Goal: Information Seeking & Learning: Learn about a topic

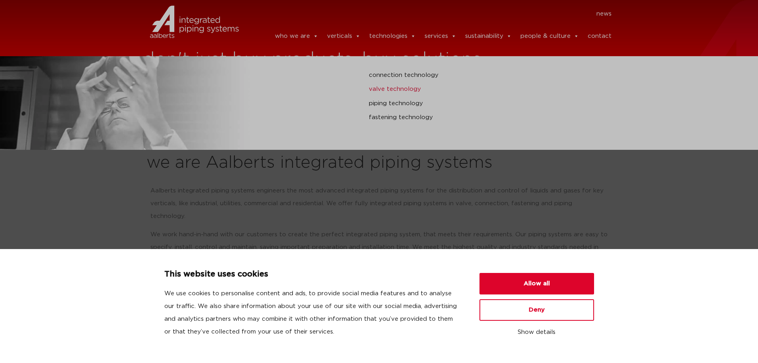
click at [388, 86] on link "valve technology" at bounding box center [511, 89] width 285 height 10
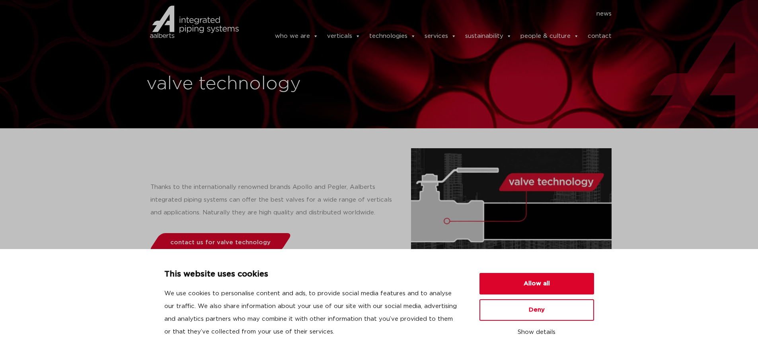
scroll to position [80, 0]
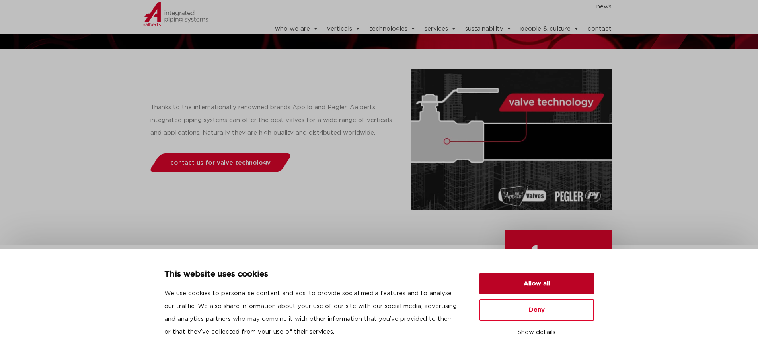
click at [557, 281] on button "Allow all" at bounding box center [537, 283] width 115 height 21
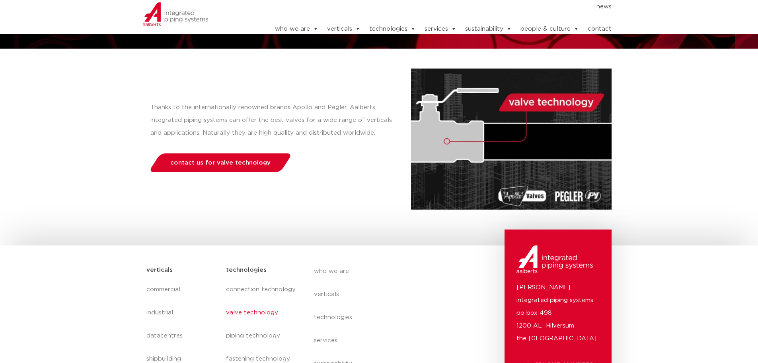
click at [471, 114] on img at bounding box center [511, 138] width 201 height 141
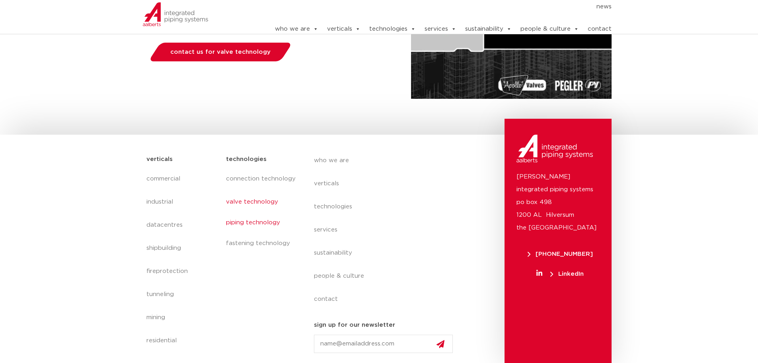
scroll to position [191, 0]
click at [250, 224] on link "piping technology" at bounding box center [262, 222] width 72 height 18
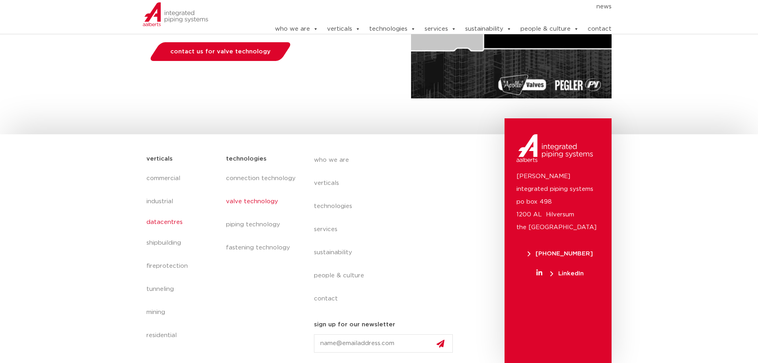
click at [162, 218] on link "datacentres" at bounding box center [182, 222] width 72 height 18
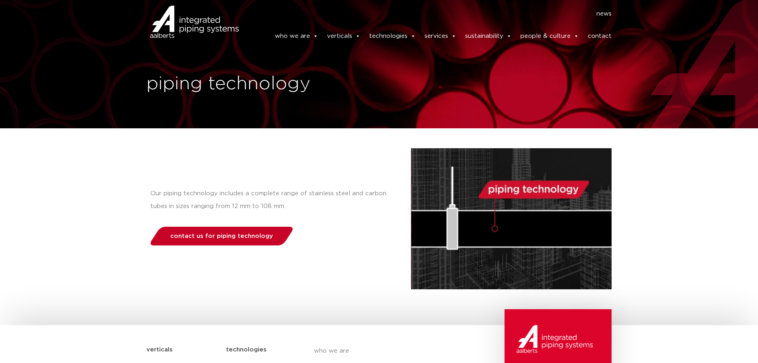
click at [242, 244] on link "contact us for piping technology" at bounding box center [221, 236] width 147 height 19
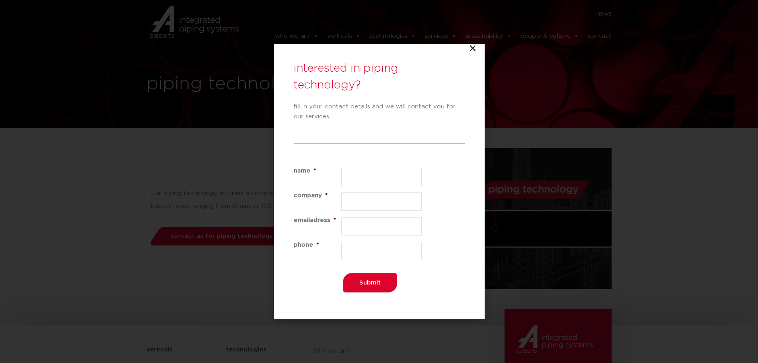
click at [473, 48] on icon "Close" at bounding box center [473, 48] width 8 height 8
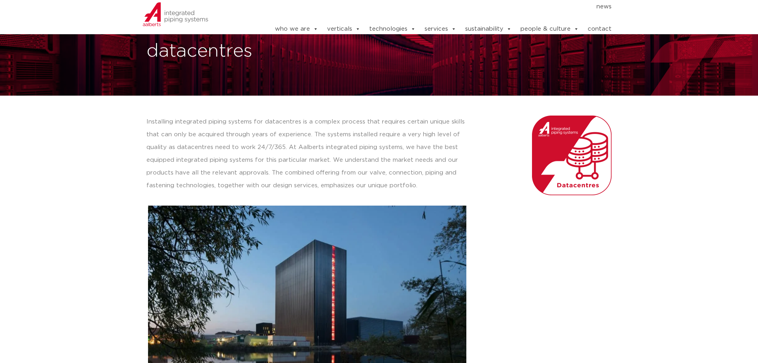
scroll to position [32, 0]
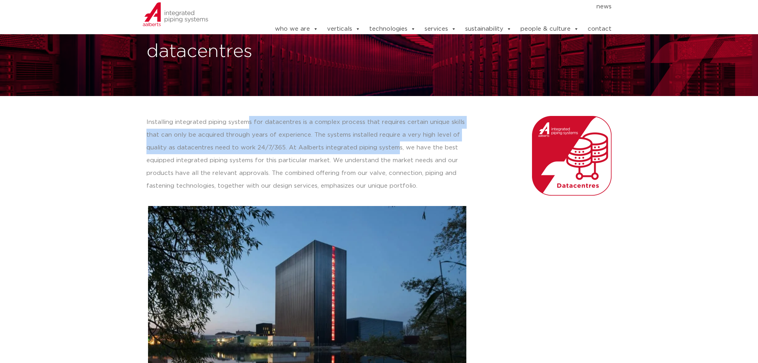
drag, startPoint x: 247, startPoint y: 122, endPoint x: 391, endPoint y: 148, distance: 146.9
click at [391, 148] on p "Installing integrated piping systems for datacentres is a complex process that …" at bounding box center [307, 154] width 322 height 76
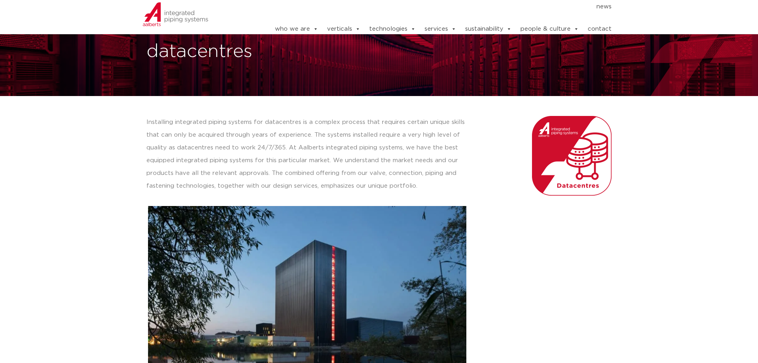
drag, startPoint x: 477, startPoint y: 170, endPoint x: 489, endPoint y: 170, distance: 11.9
click at [478, 170] on div at bounding box center [543, 156] width 135 height 80
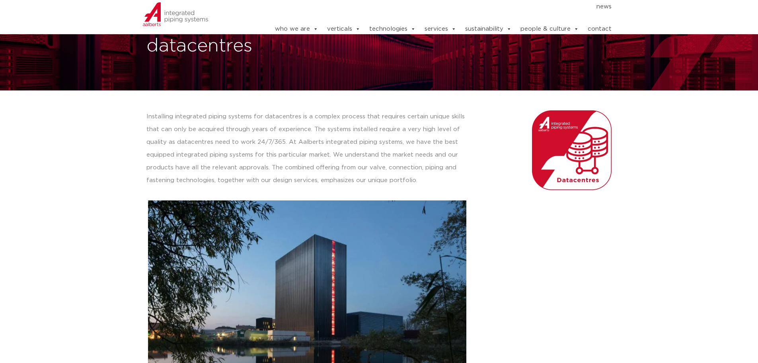
scroll to position [0, 0]
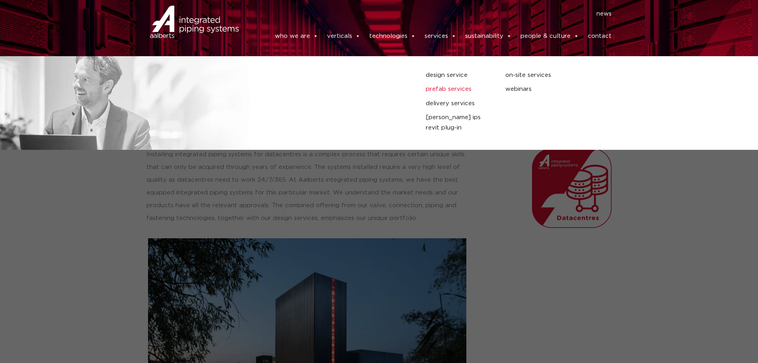
click at [451, 84] on link "prefab services" at bounding box center [460, 89] width 68 height 10
